Goal: Information Seeking & Learning: Check status

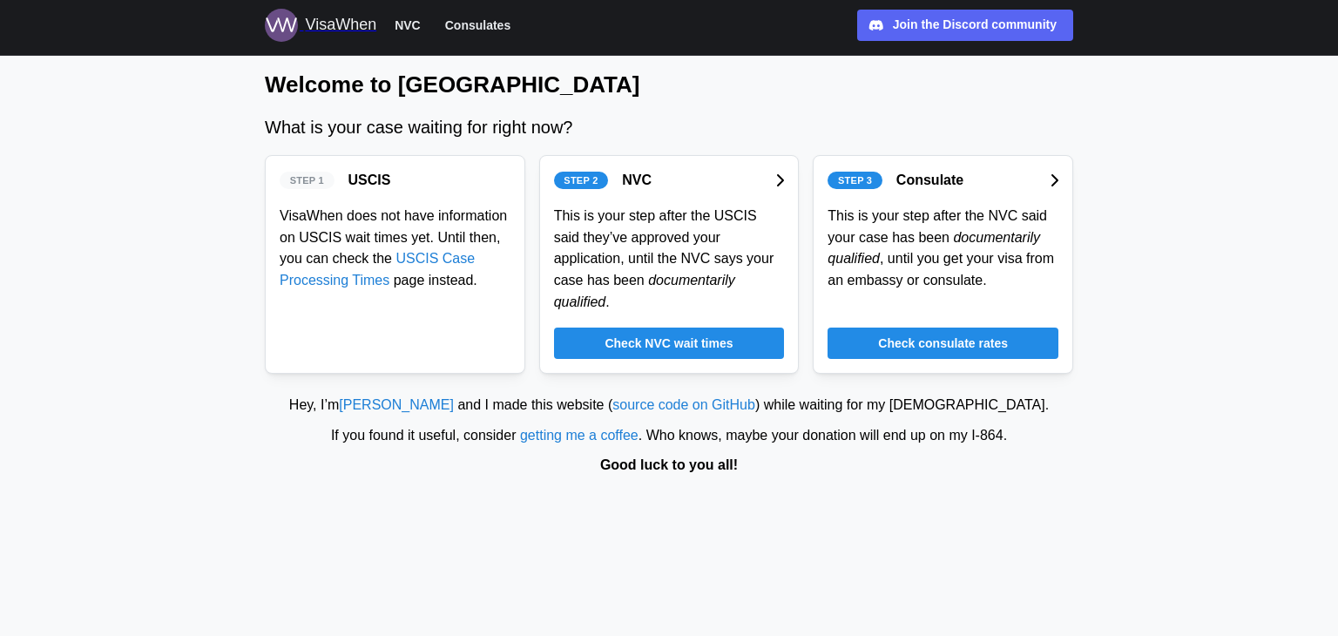
click at [900, 328] on span "Check consulate rates" at bounding box center [943, 343] width 130 height 30
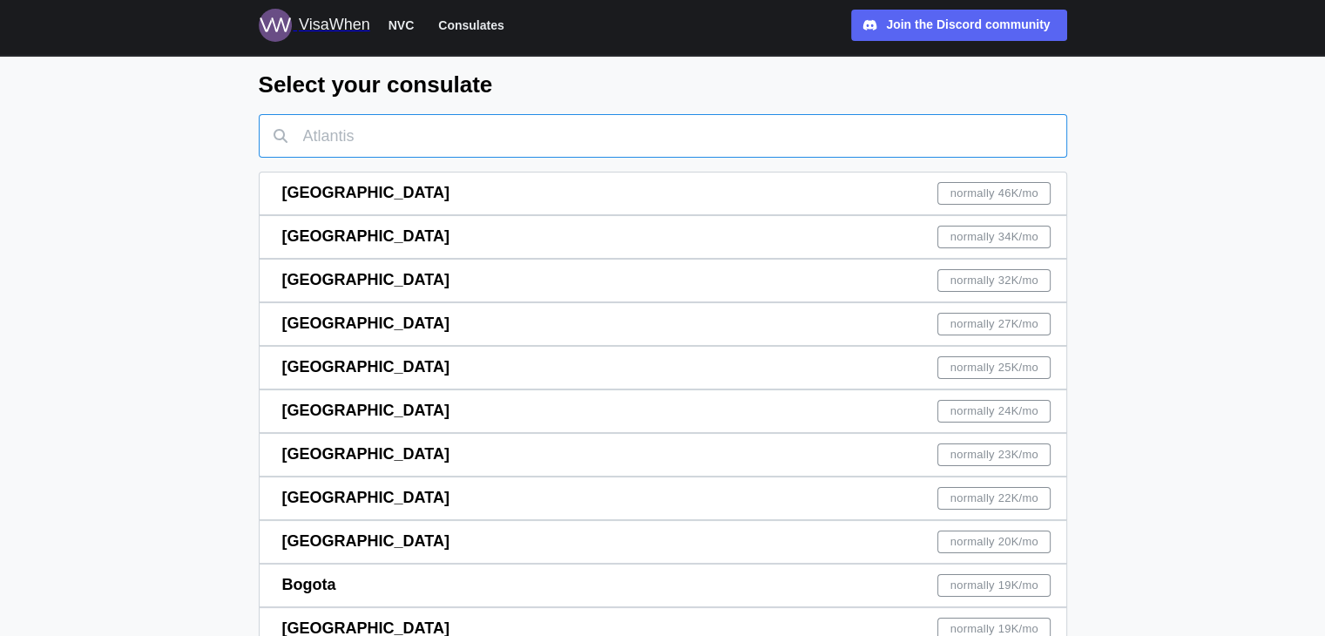
click at [487, 131] on input "text" at bounding box center [663, 136] width 808 height 44
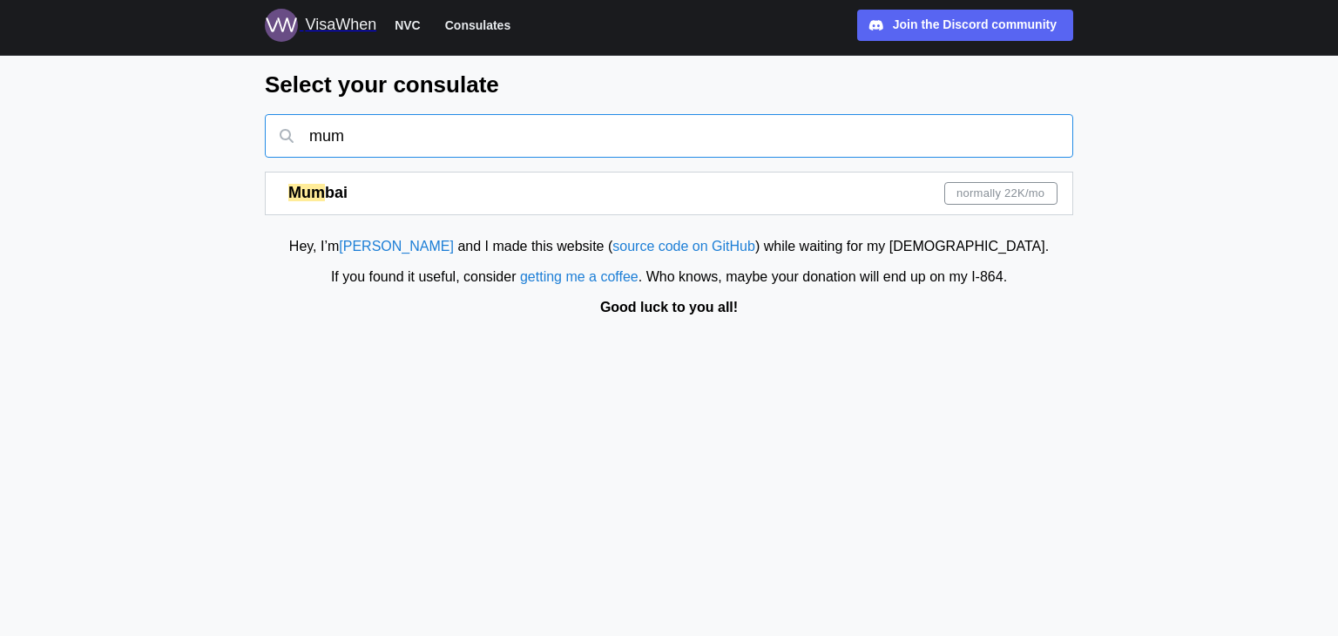
type input "mum"
click at [329, 189] on span "bai" at bounding box center [336, 192] width 23 height 17
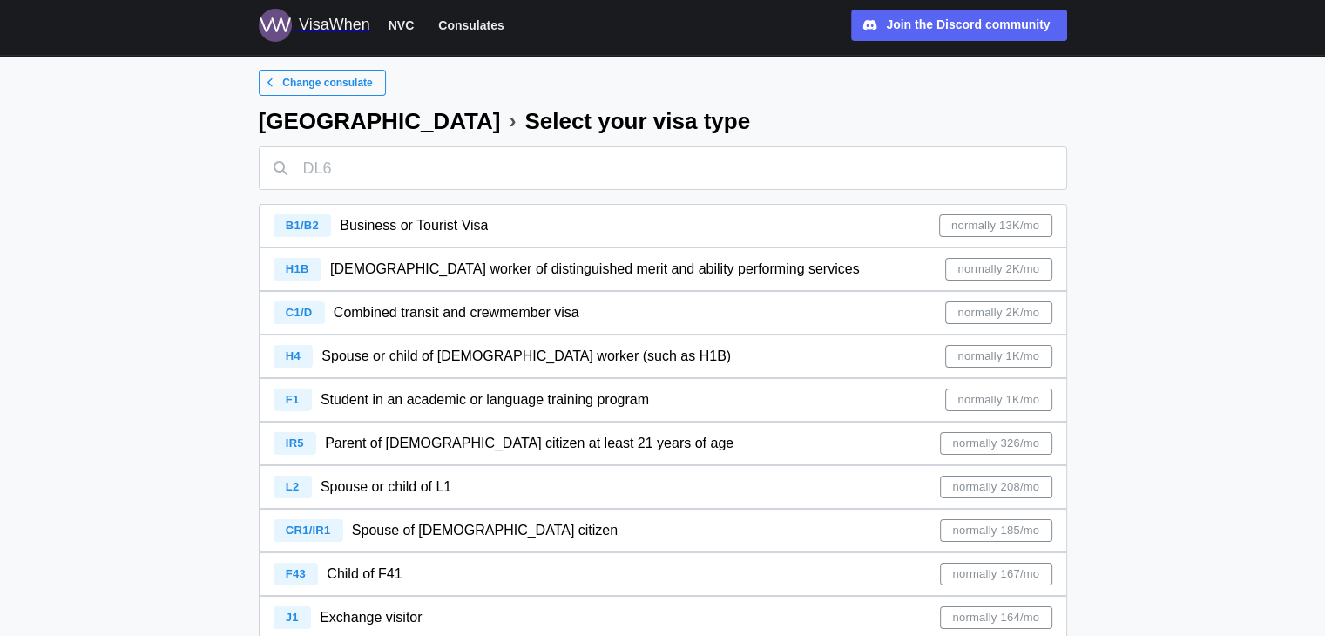
click at [293, 442] on span "IR5" at bounding box center [295, 442] width 18 height 13
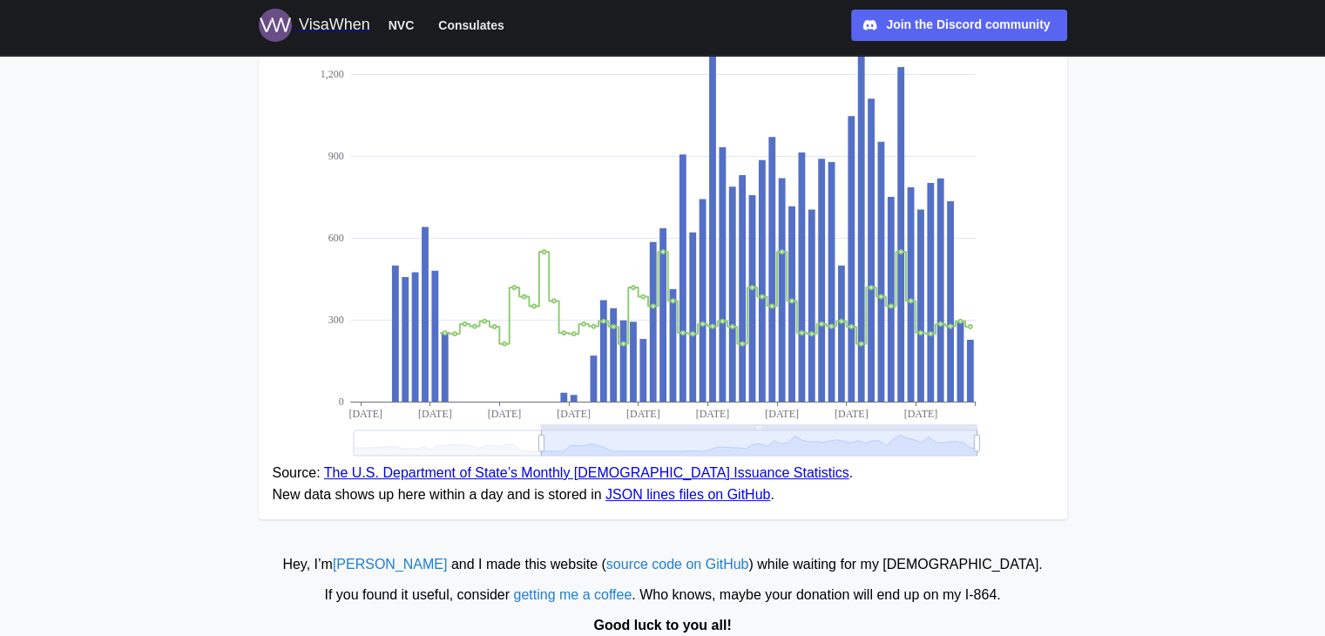
scroll to position [350, 0]
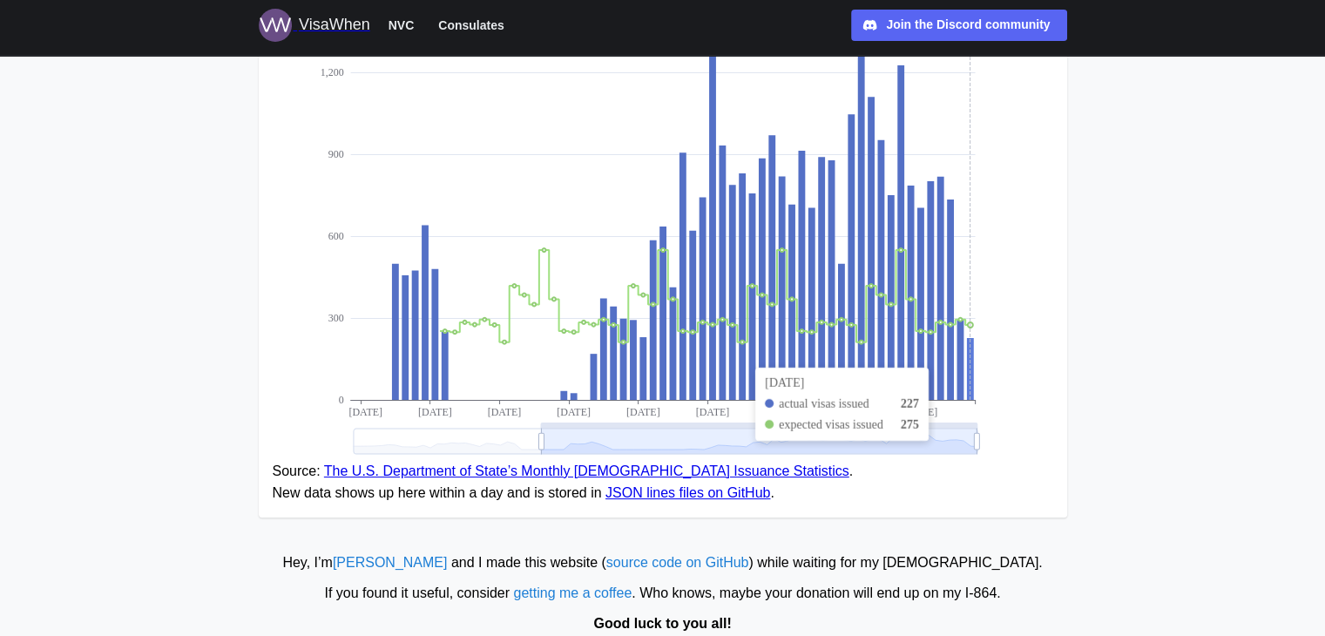
click at [969, 349] on icon at bounding box center [969, 369] width 7 height 62
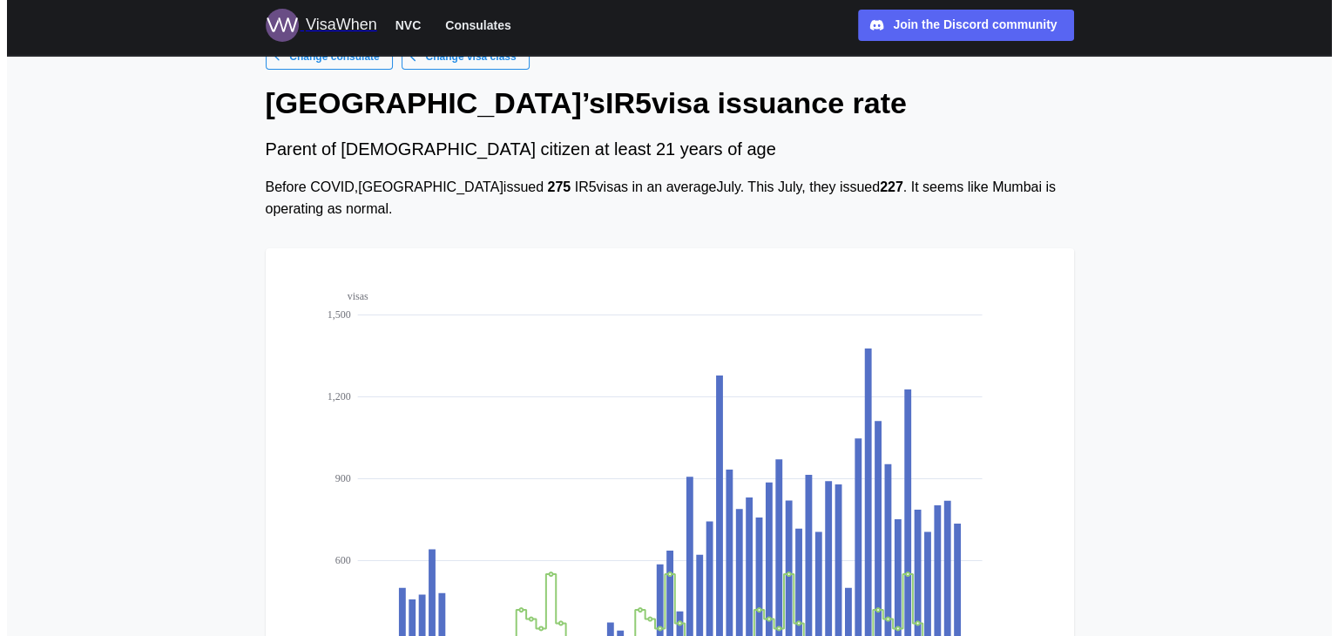
scroll to position [0, 0]
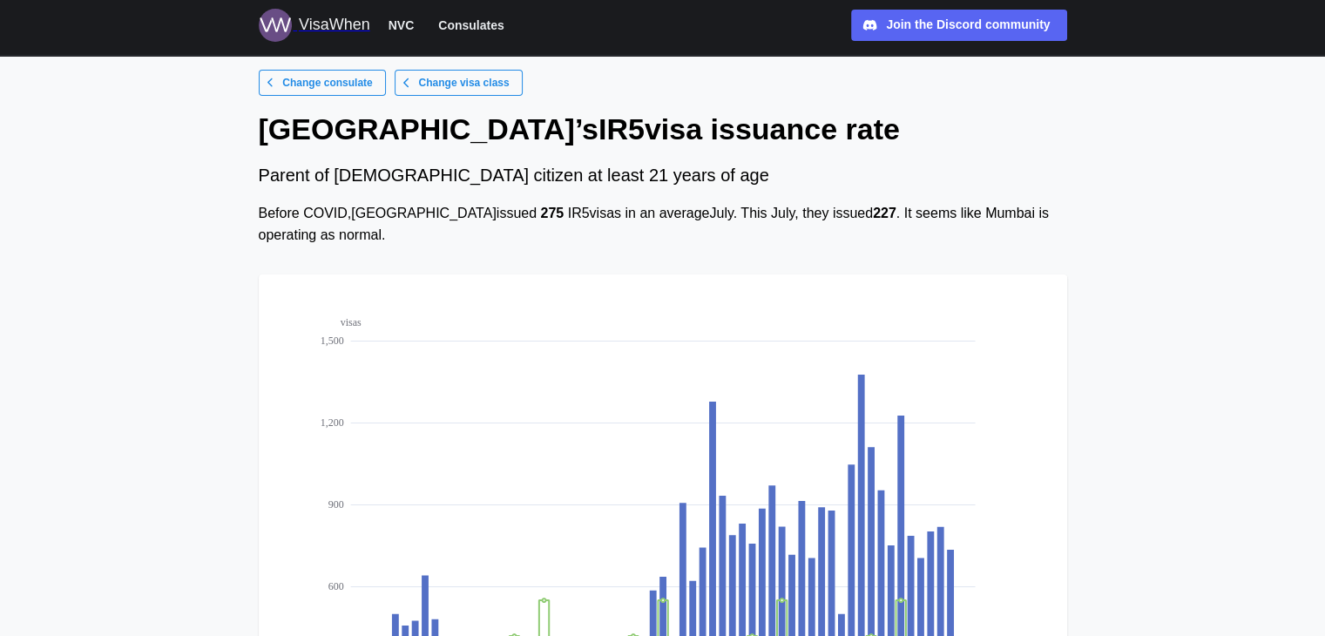
click at [919, 9] on div "VisaWhen NVC Consulates Join the Discord community Discord" at bounding box center [663, 25] width 808 height 33
click at [925, 14] on span "Join the Discord community Discord" at bounding box center [968, 25] width 164 height 30
